Goal: Task Accomplishment & Management: Complete application form

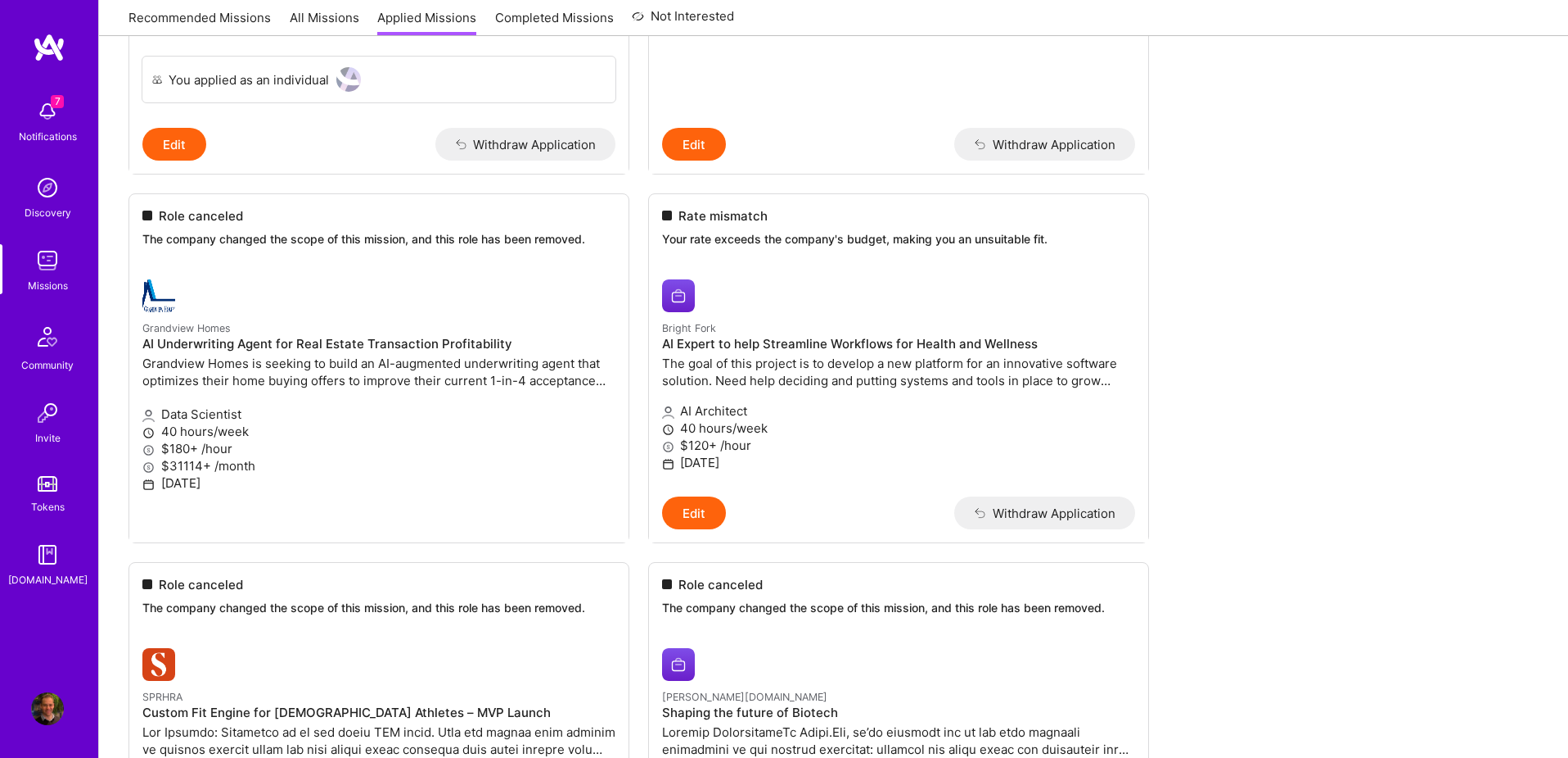
scroll to position [1527, 0]
click at [683, 209] on span "Rate mismatch" at bounding box center [723, 214] width 89 height 17
click at [682, 325] on small "Bright Fork" at bounding box center [688, 326] width 54 height 12
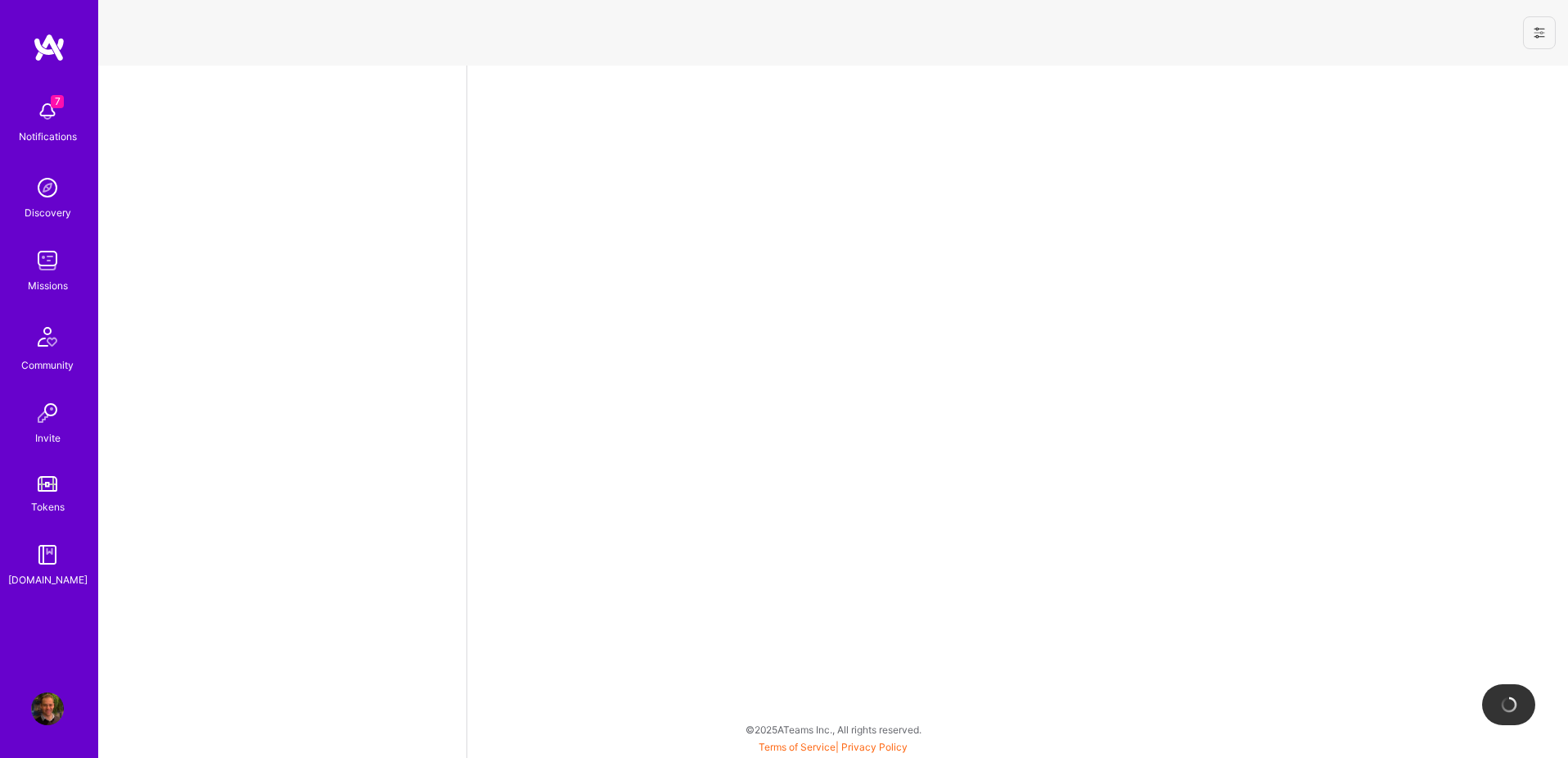
select select "AU"
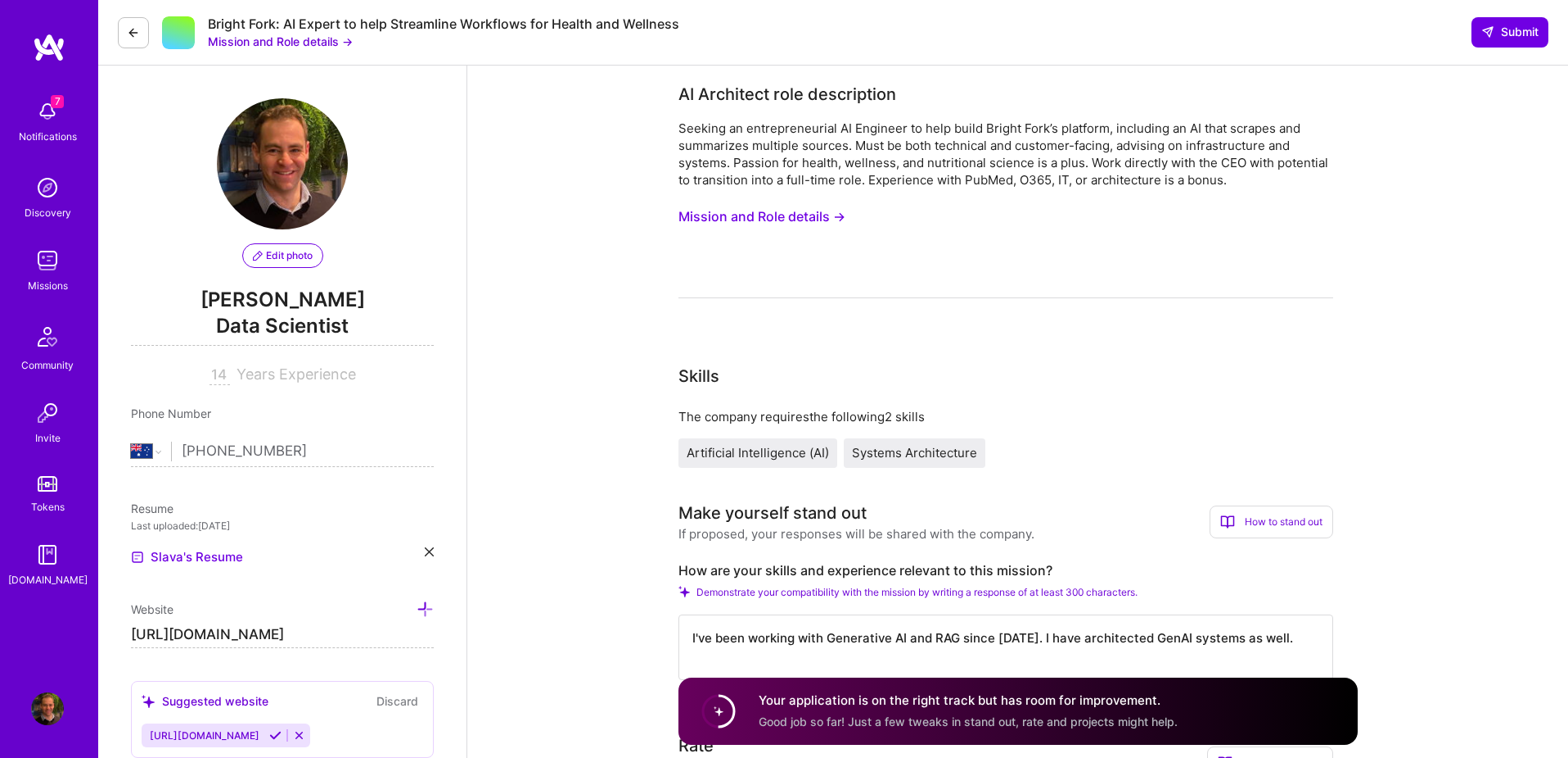
click at [285, 44] on button "Mission and Role details →" at bounding box center [280, 41] width 145 height 17
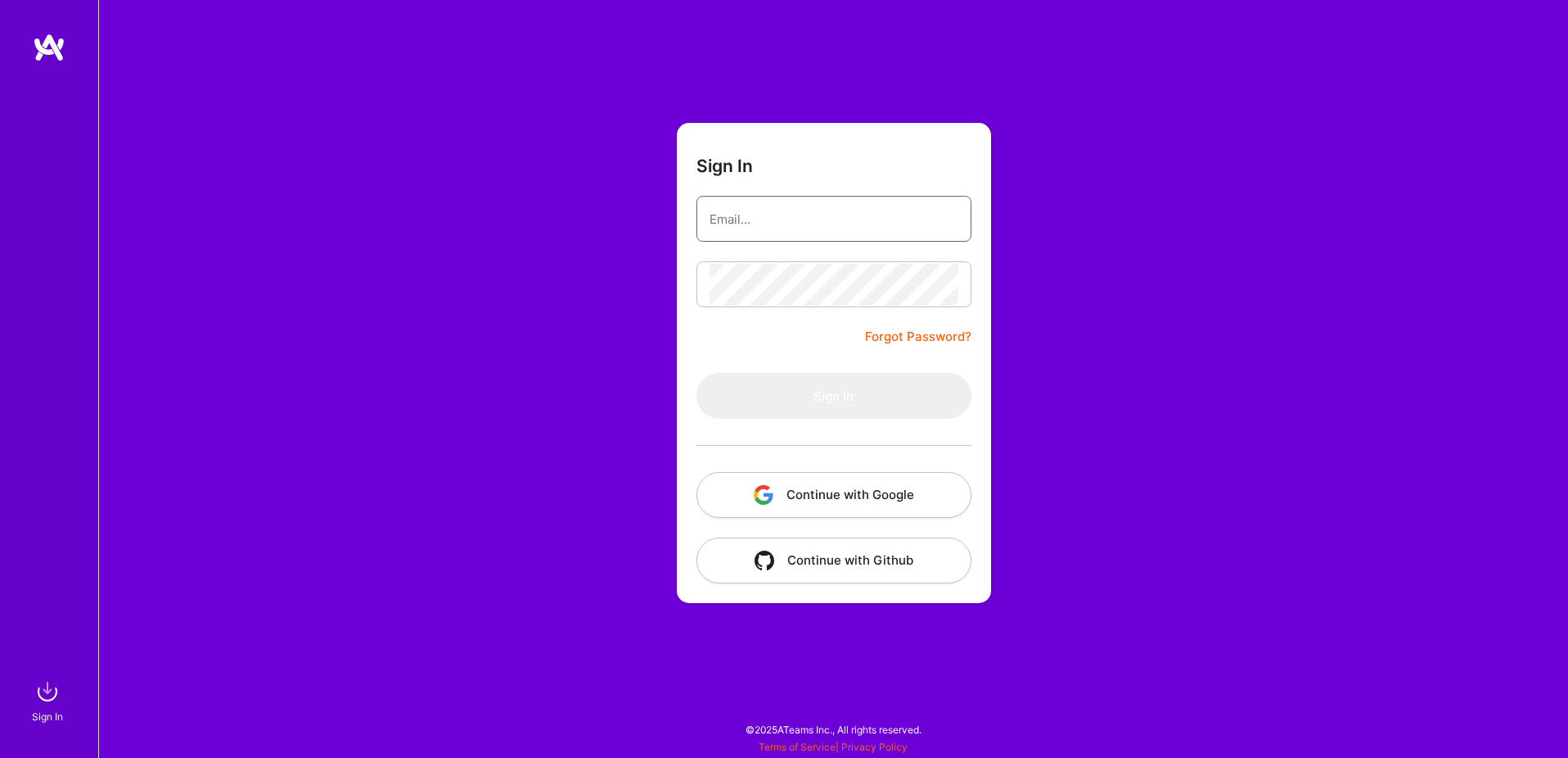
type input "[EMAIL_ADDRESS][DOMAIN_NAME]"
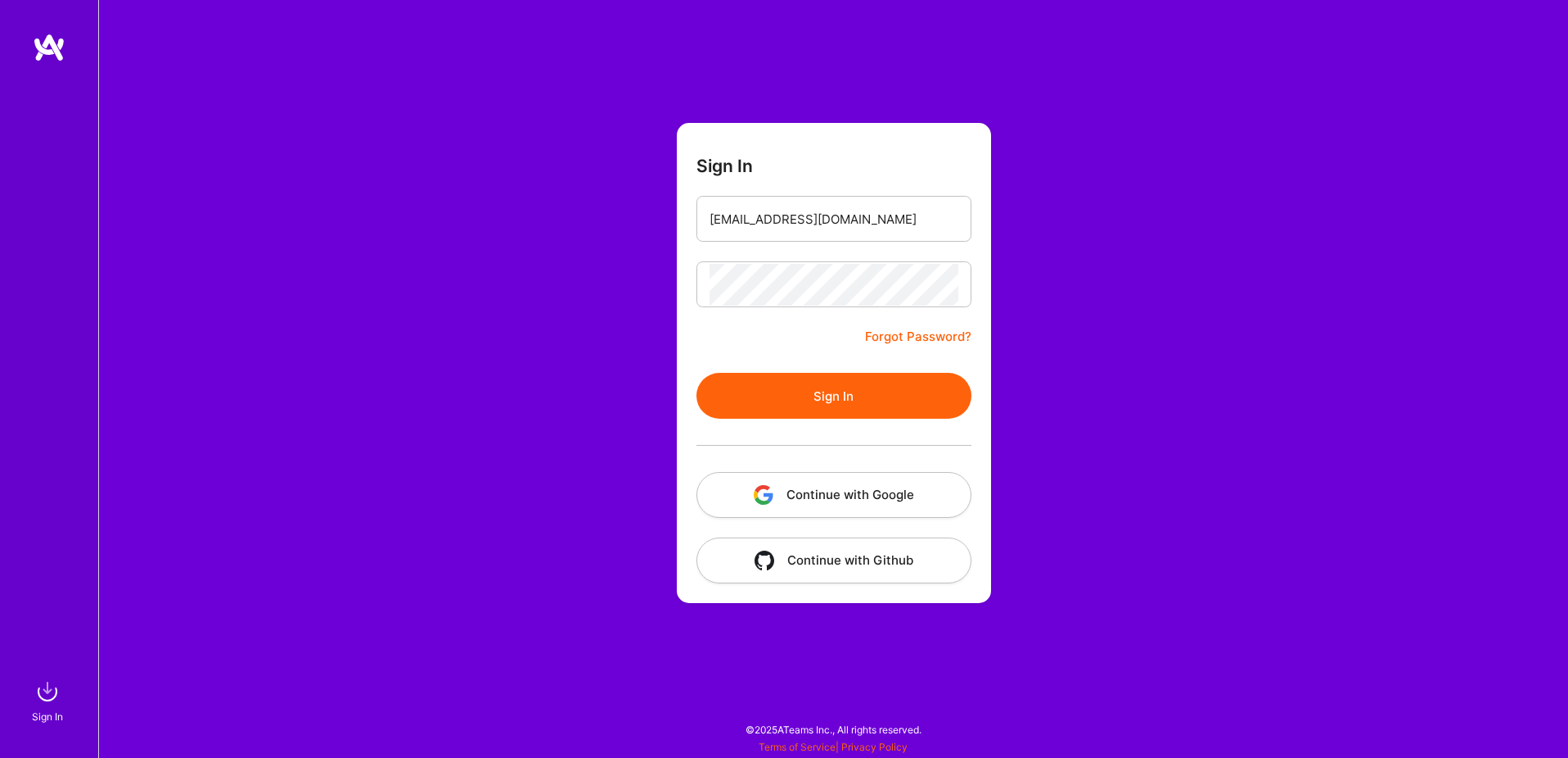
click at [917, 482] on button "Continue with Google" at bounding box center [834, 495] width 275 height 46
